Goal: Entertainment & Leisure: Consume media (video, audio)

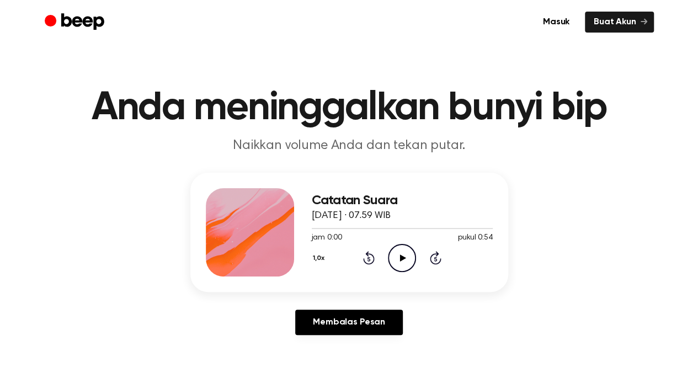
click at [394, 267] on icon "Play Audio" at bounding box center [402, 258] width 28 height 28
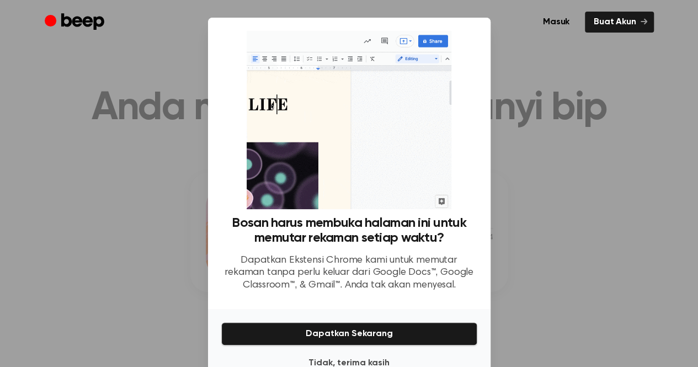
scroll to position [31, 0]
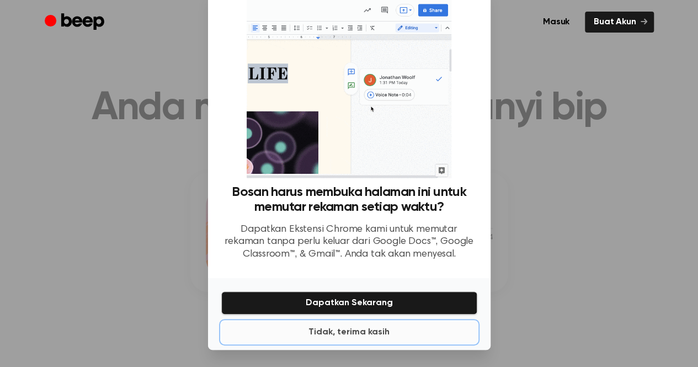
click at [355, 334] on font "Tidak, terima kasih" at bounding box center [349, 332] width 81 height 9
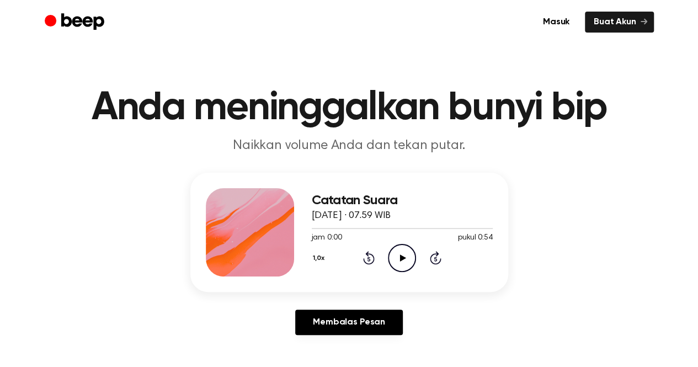
click at [392, 263] on icon "Play Audio" at bounding box center [402, 258] width 28 height 28
click at [397, 253] on icon "Play Audio" at bounding box center [402, 258] width 28 height 28
click at [312, 227] on div at bounding box center [402, 228] width 181 height 9
click at [397, 253] on icon "Play Audio" at bounding box center [402, 258] width 28 height 28
click at [401, 254] on icon "Pause Audio" at bounding box center [402, 258] width 28 height 28
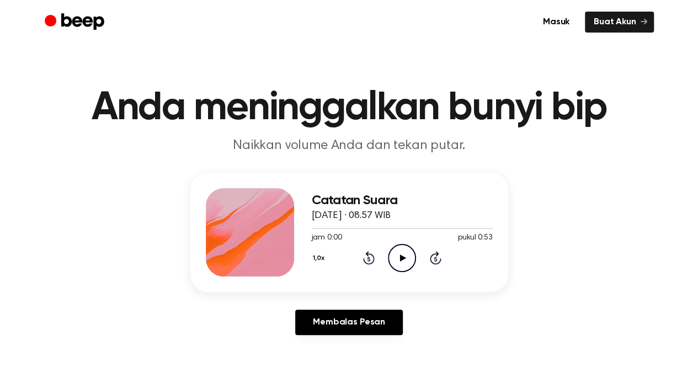
click at [389, 250] on icon "Play Audio" at bounding box center [402, 258] width 28 height 28
click at [403, 251] on icon "Play Audio" at bounding box center [402, 258] width 28 height 28
click at [403, 251] on icon "Pause Audio" at bounding box center [402, 258] width 28 height 28
